Goal: Check status

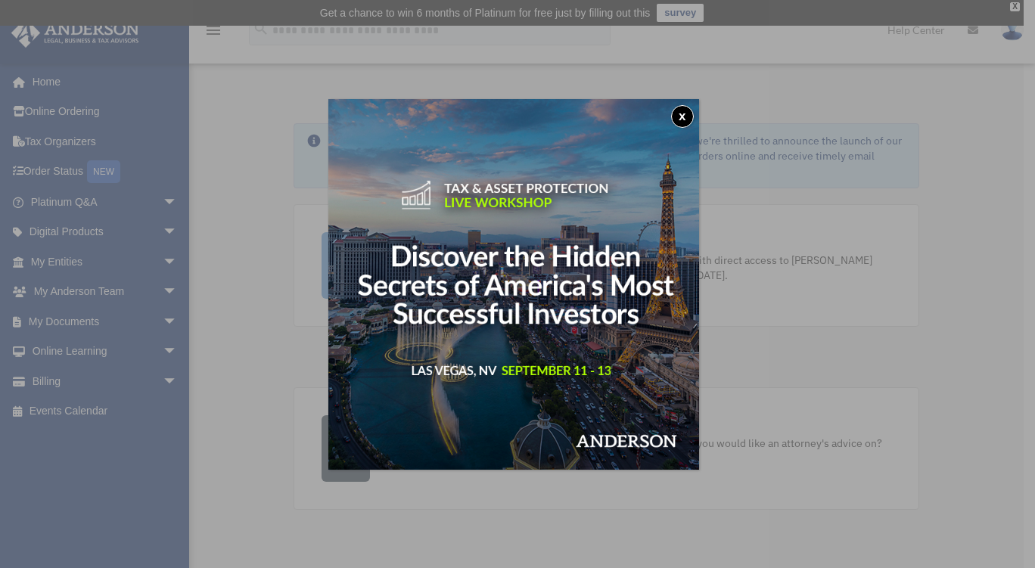
click at [55, 376] on div "x" at bounding box center [517, 284] width 1035 height 568
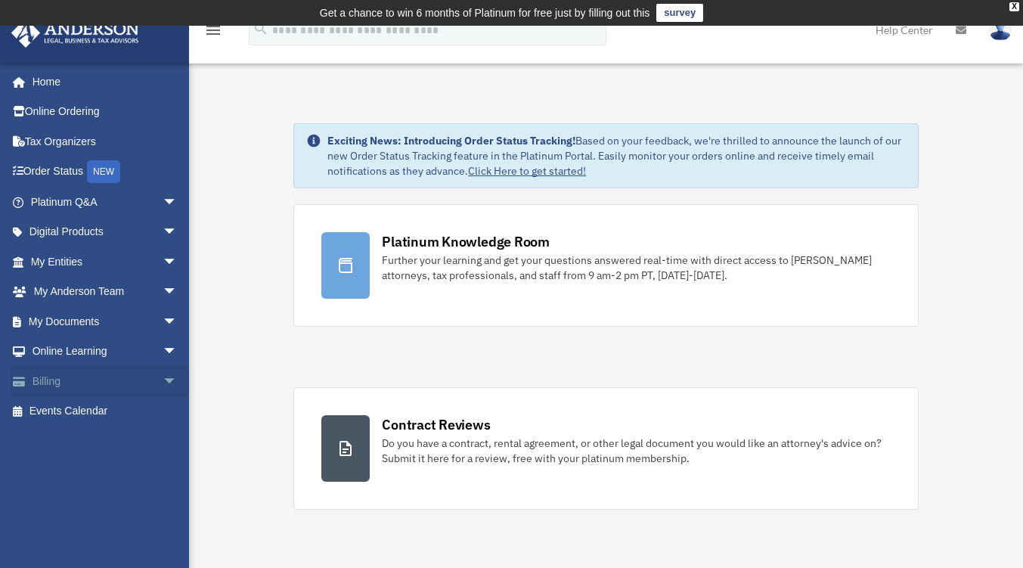
click at [163, 375] on span "arrow_drop_down" at bounding box center [178, 381] width 30 height 31
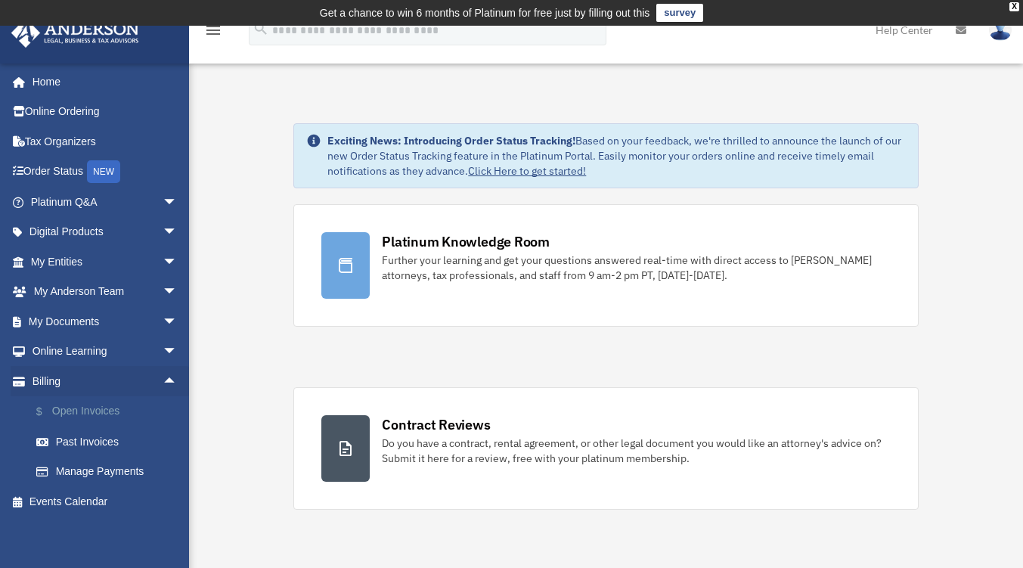
click at [110, 409] on link "$ Open Invoices" at bounding box center [110, 411] width 179 height 31
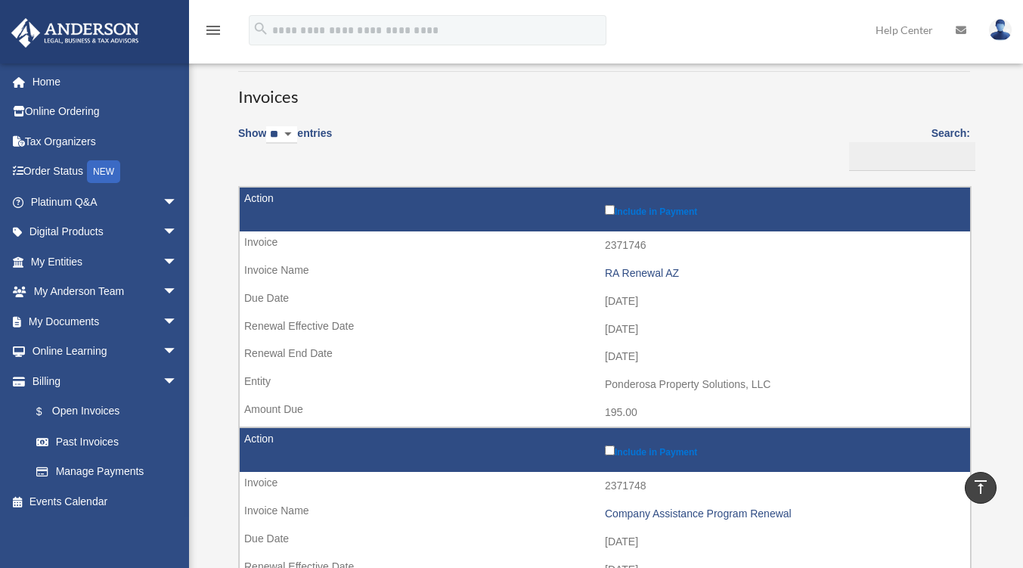
scroll to position [76, 0]
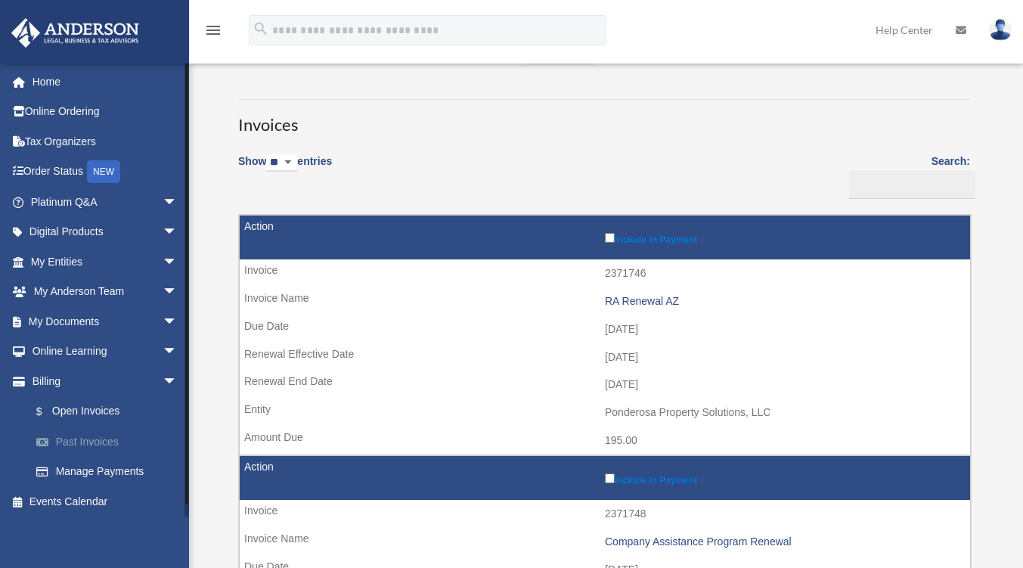
click at [104, 444] on link "Past Invoices" at bounding box center [110, 442] width 179 height 30
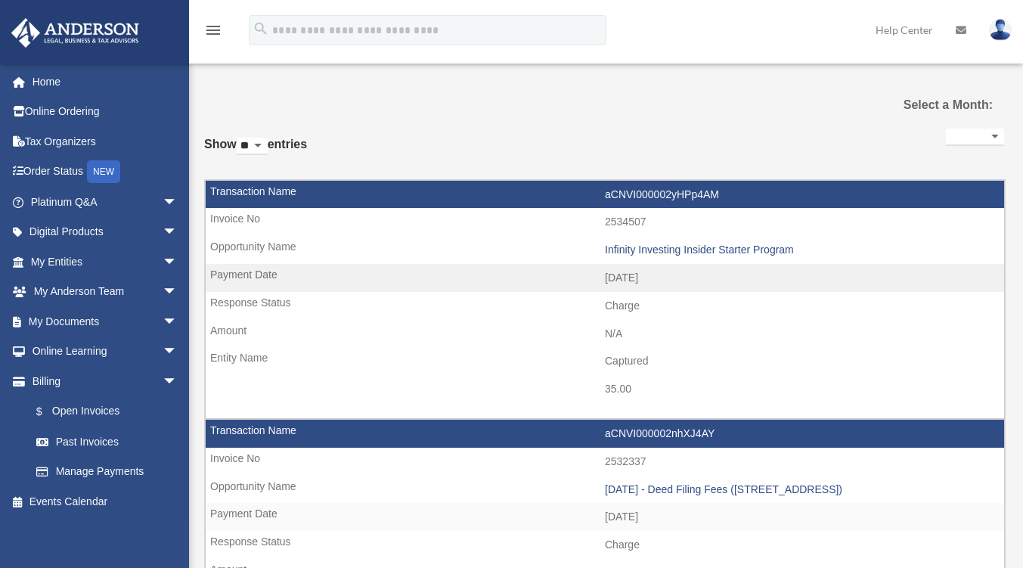
select select
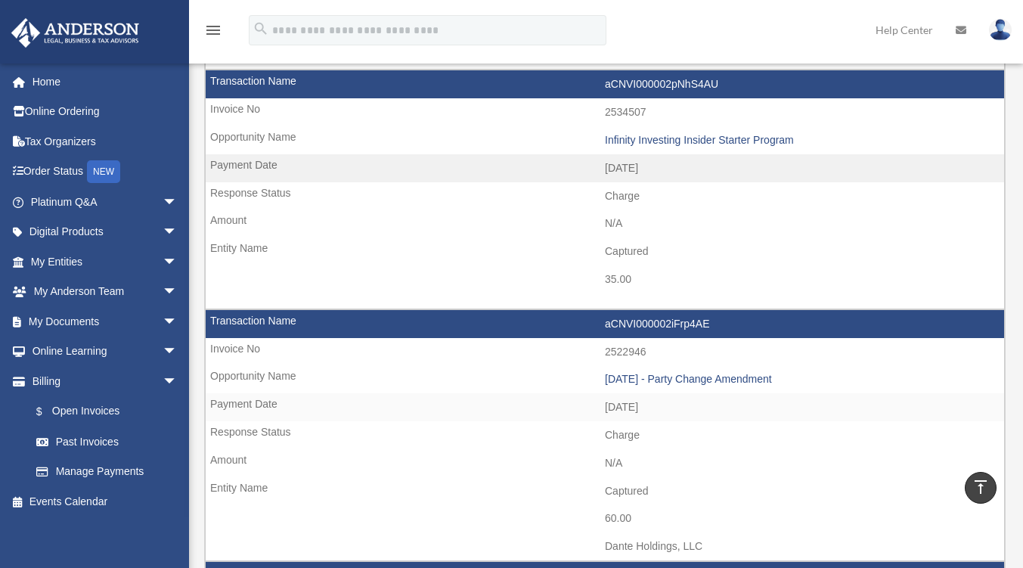
scroll to position [605, 0]
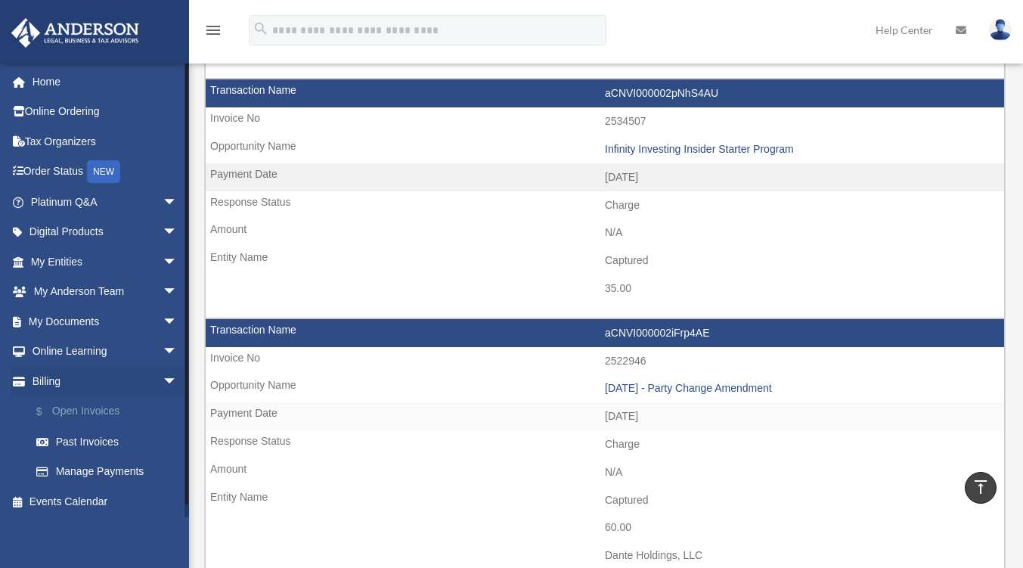
click at [89, 417] on link "$ Open Invoices" at bounding box center [110, 411] width 179 height 31
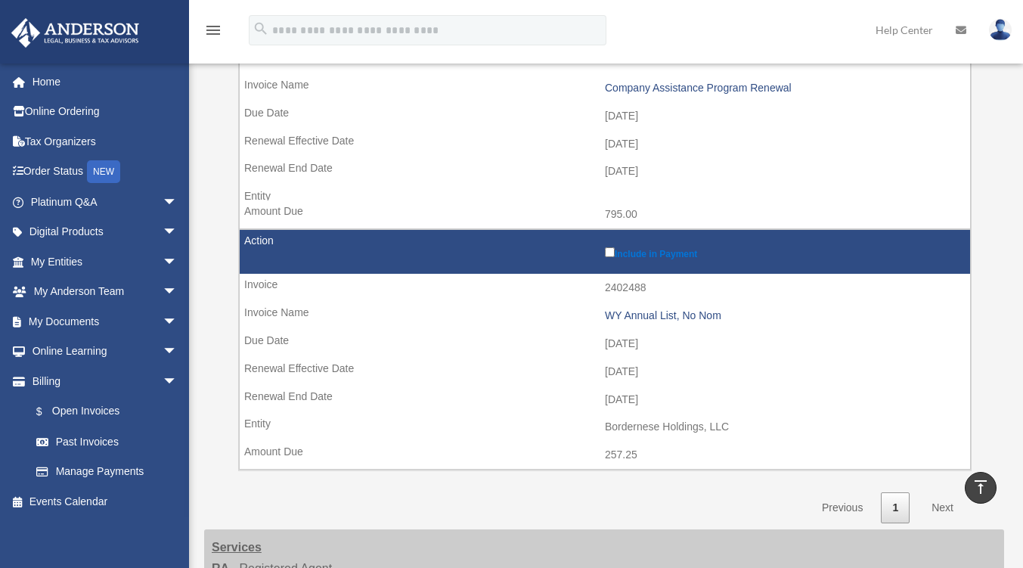
scroll to position [605, 0]
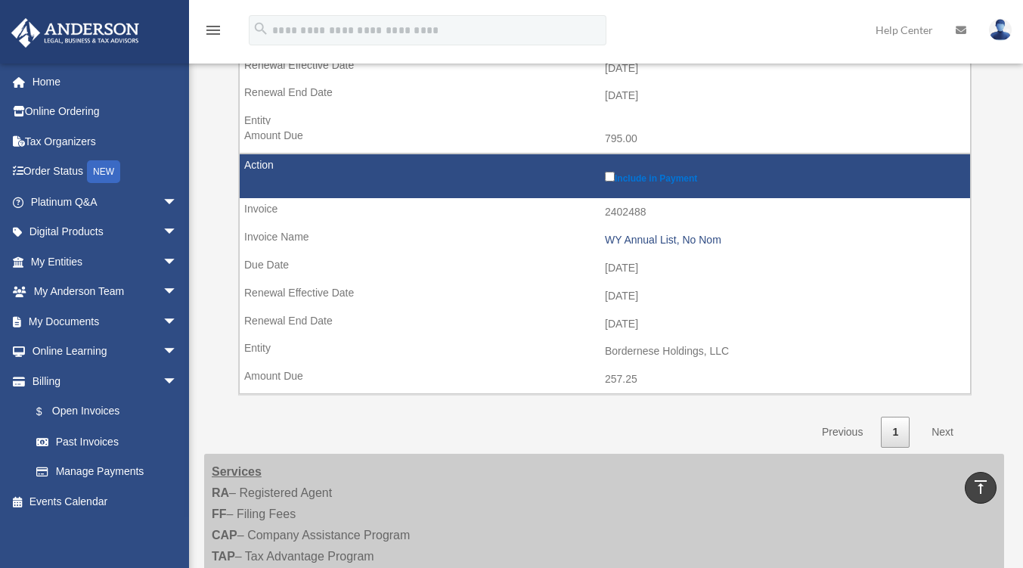
click at [949, 431] on link "Next" at bounding box center [942, 432] width 45 height 31
click at [946, 431] on link "Next" at bounding box center [942, 432] width 45 height 31
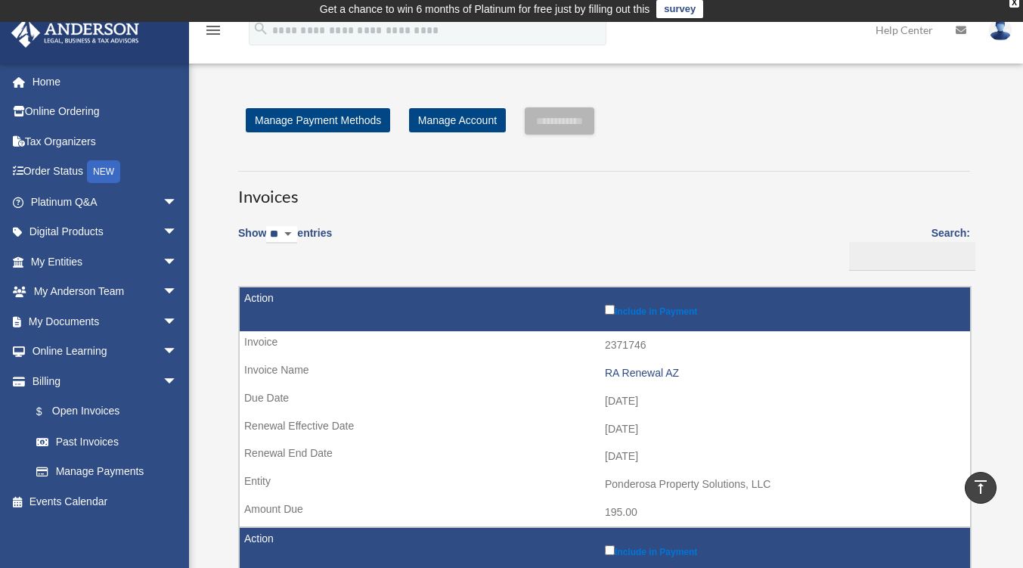
scroll to position [0, 0]
